Goal: Find contact information: Find contact information

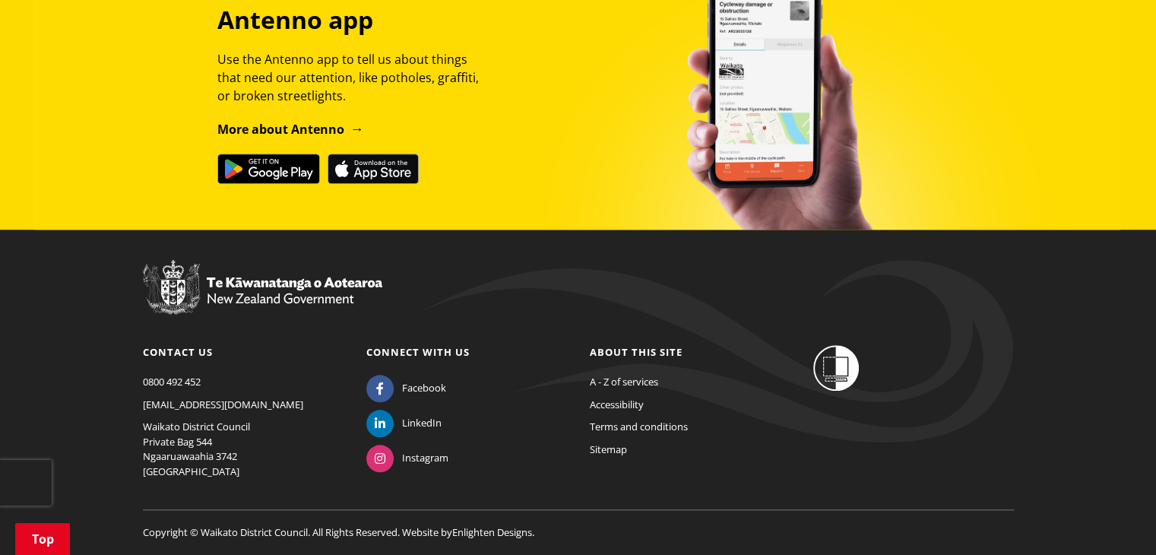
scroll to position [1412, 0]
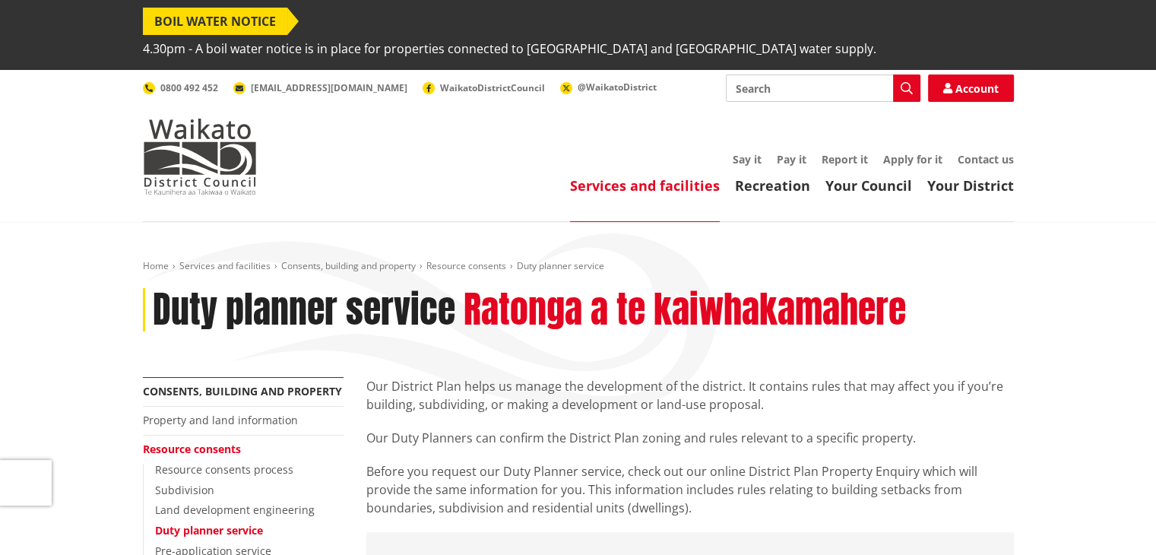
click at [467, 178] on ul "Services and facilities Recreation Your Council Your District" at bounding box center [650, 186] width 726 height 17
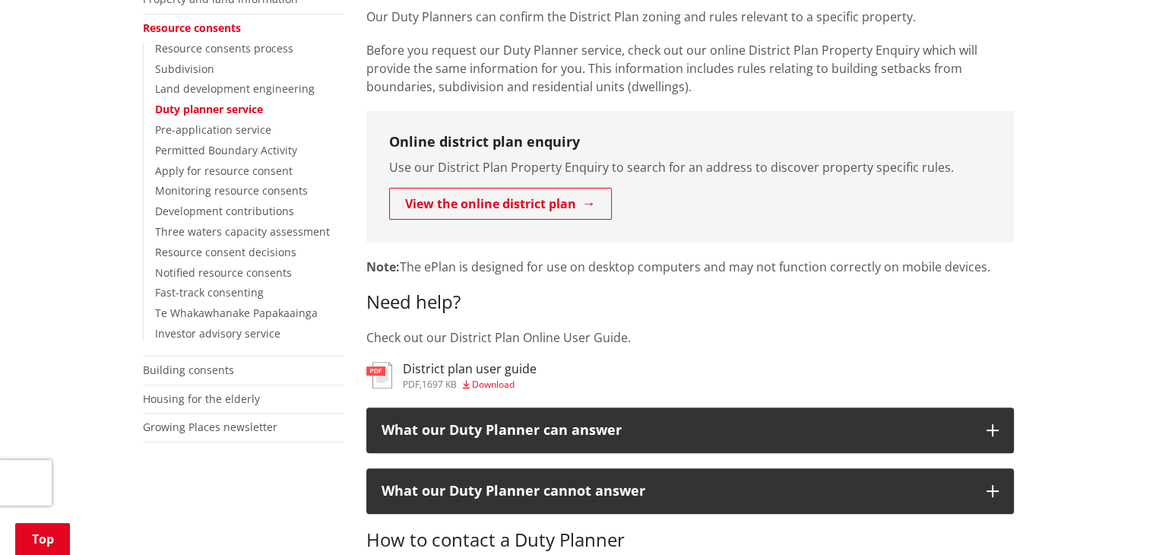
scroll to position [577, 0]
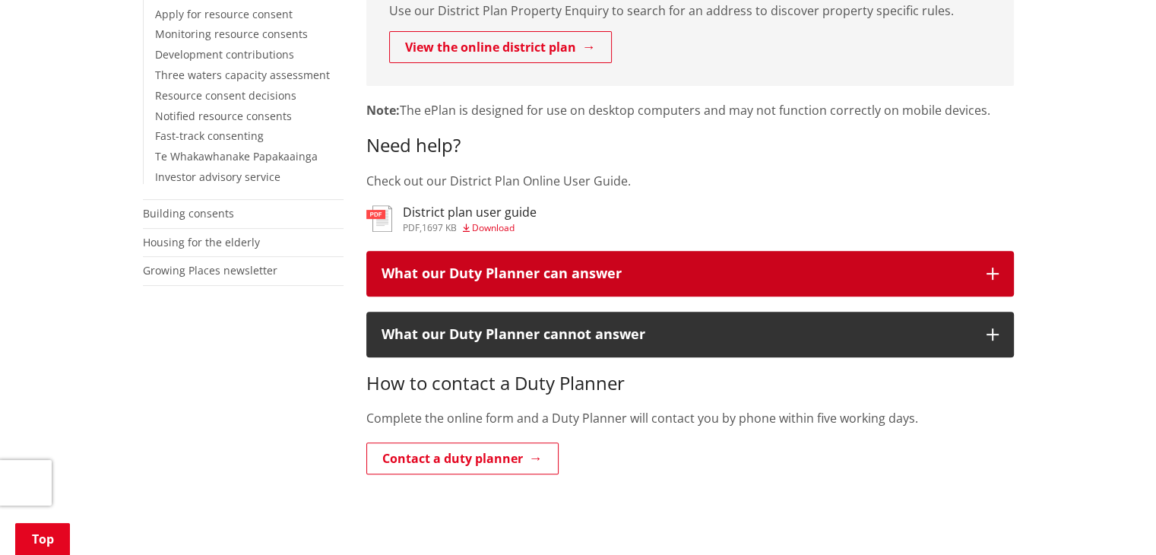
click at [519, 266] on div "What our Duty Planner can answer" at bounding box center [676, 273] width 590 height 15
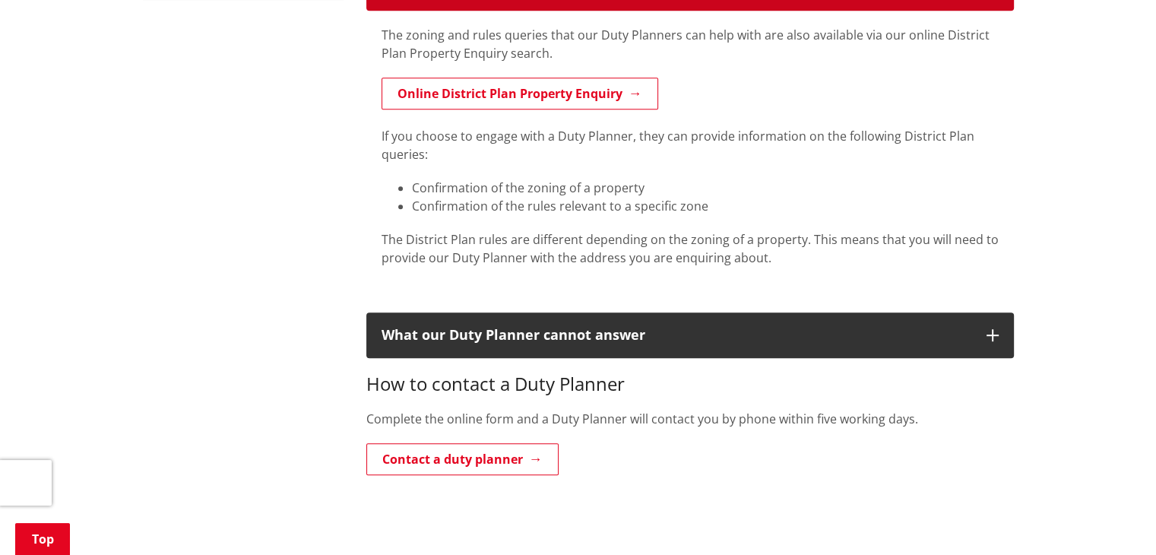
scroll to position [881, 0]
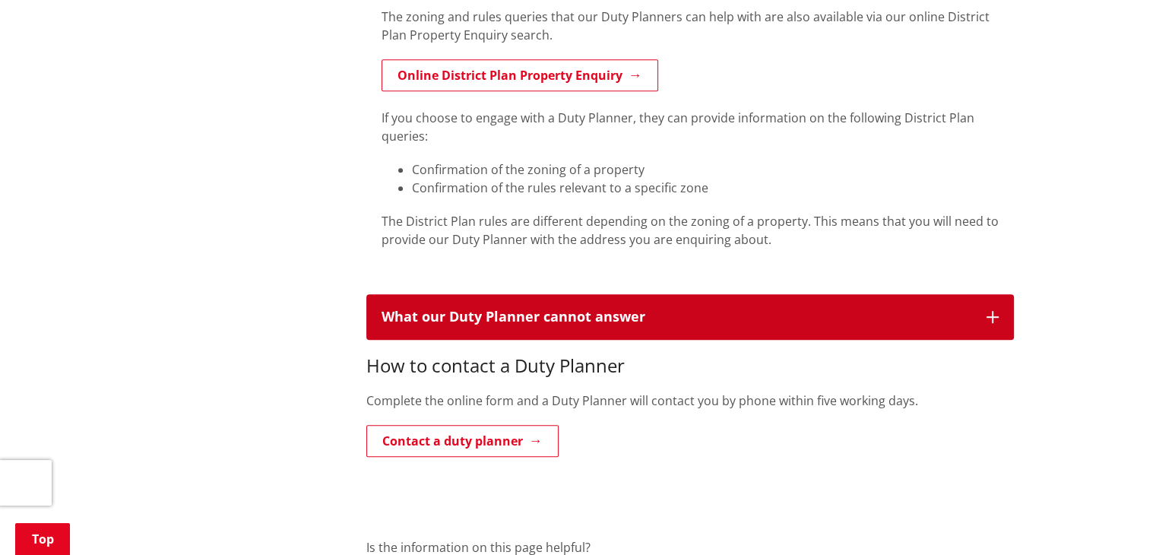
click at [499, 309] on div "What our Duty Planner cannot answer" at bounding box center [676, 316] width 590 height 15
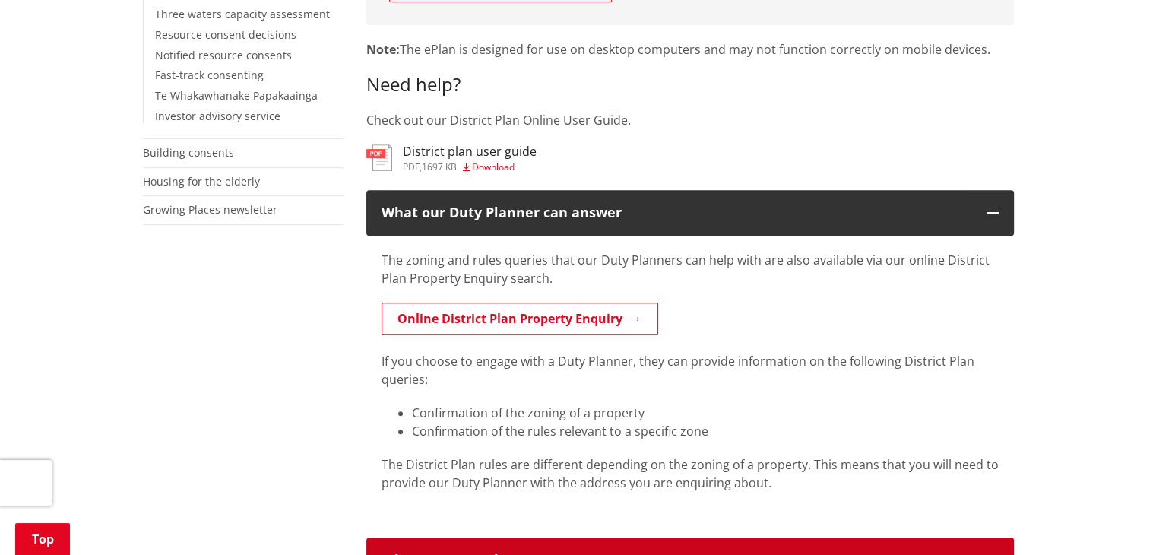
scroll to position [669, 0]
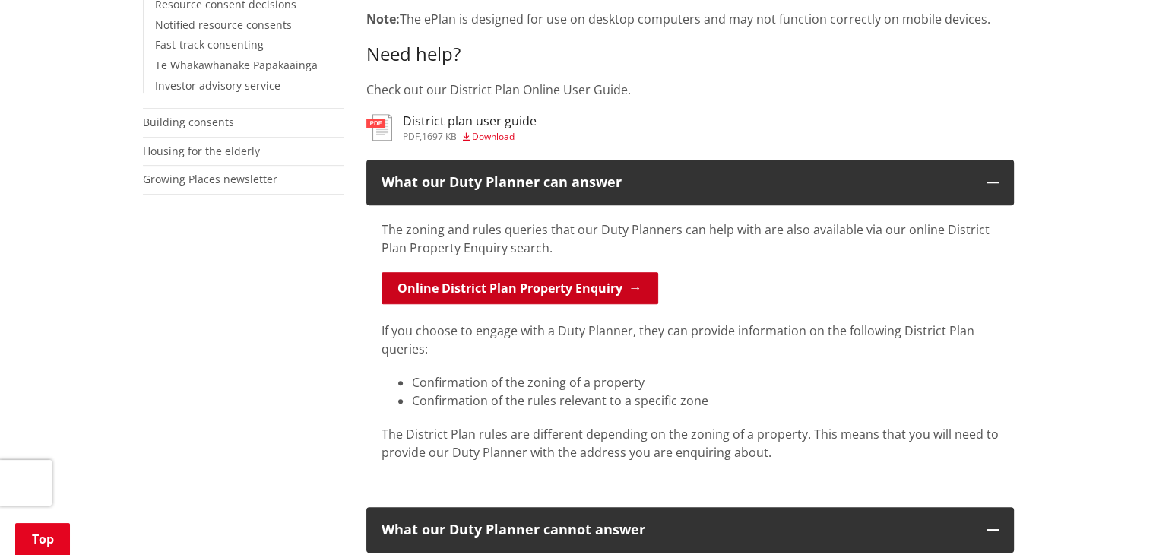
click at [501, 272] on link "Online District Plan Property Enquiry" at bounding box center [519, 288] width 277 height 32
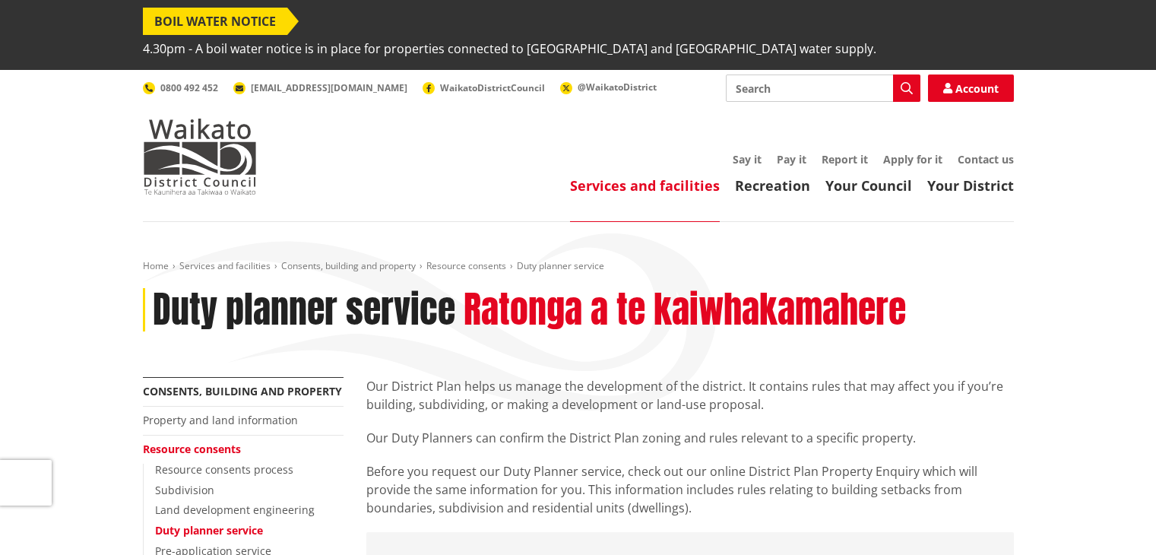
scroll to position [669, 0]
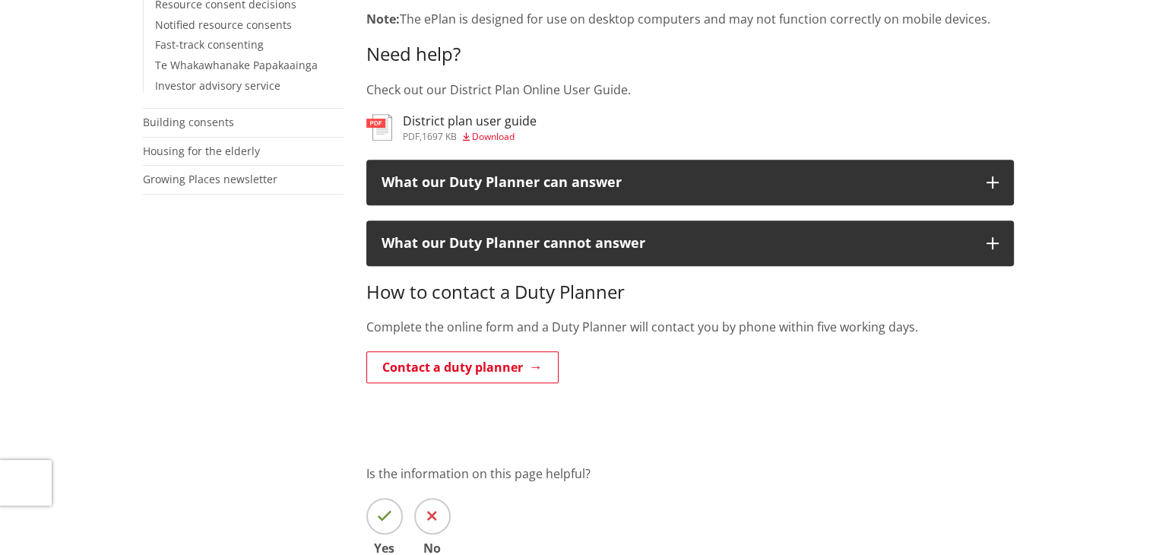
click at [242, 294] on div "More from this section Consents, building and property Property and land inform…" at bounding box center [577, 178] width 893 height 941
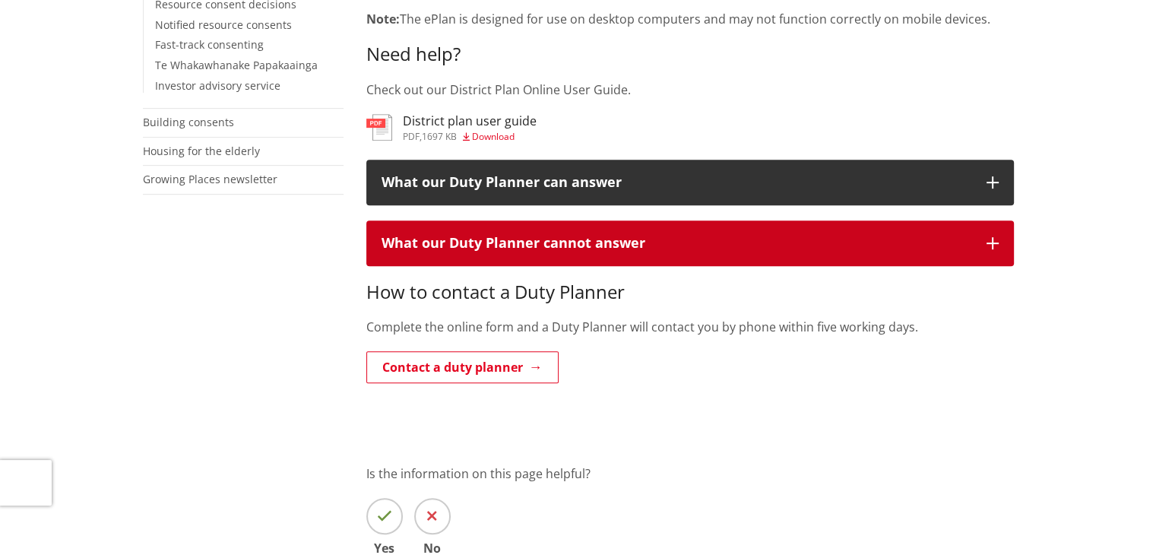
click at [515, 236] on div "What our Duty Planner cannot answer" at bounding box center [676, 243] width 590 height 15
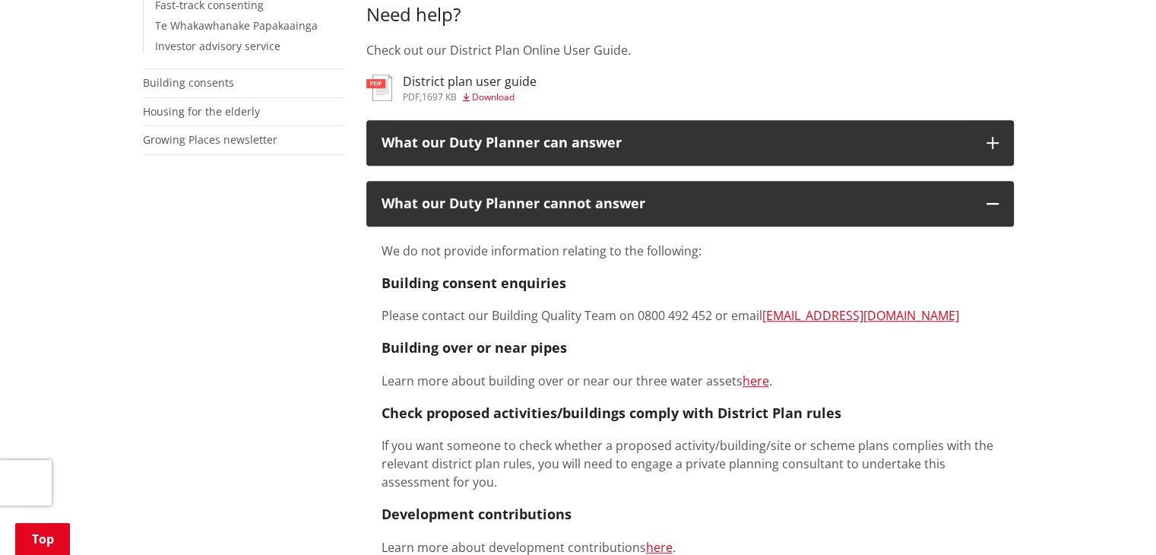
scroll to position [577, 0]
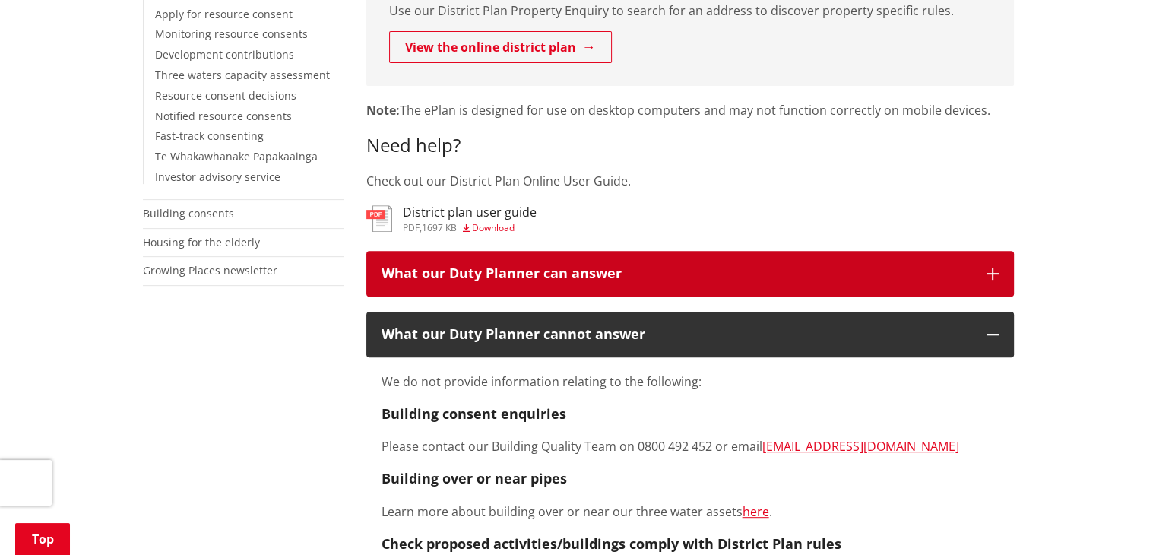
click at [475, 256] on button "What our Duty Planner can answer" at bounding box center [689, 274] width 647 height 46
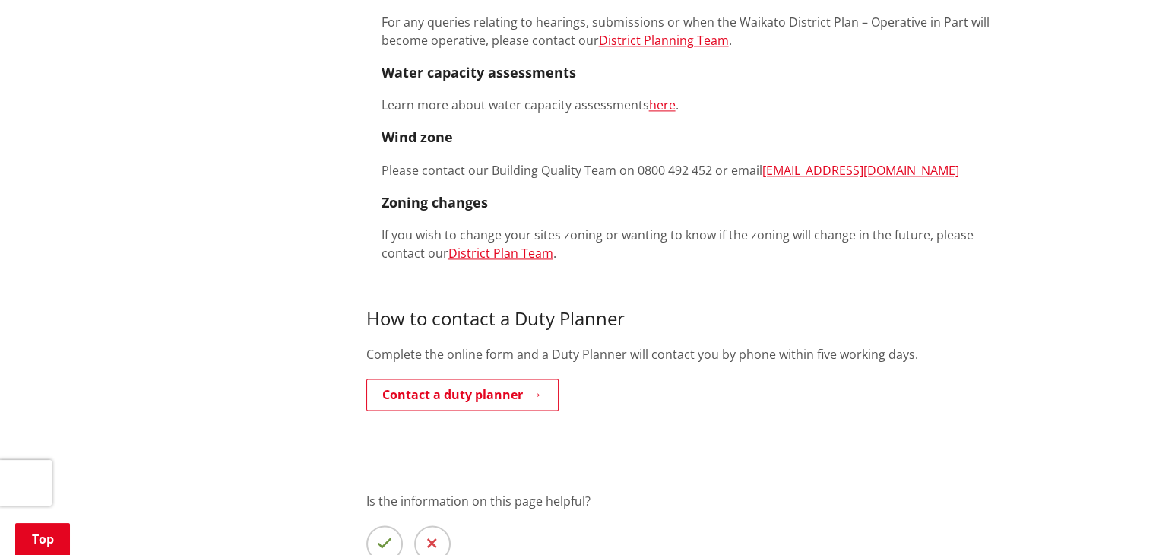
scroll to position [2188, 0]
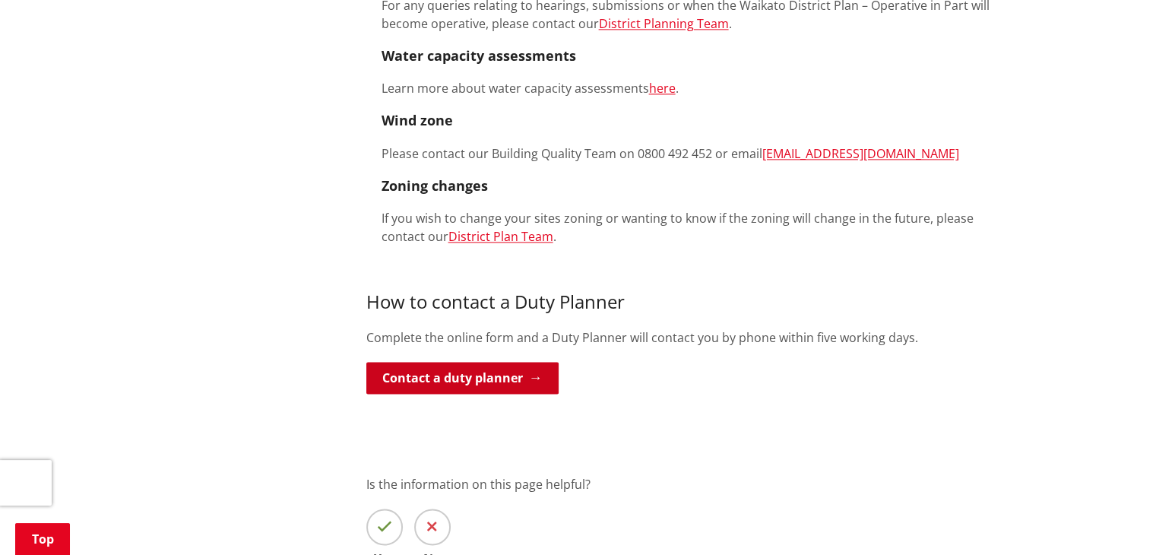
click at [475, 362] on link "Contact a duty planner" at bounding box center [462, 378] width 192 height 32
